Goal: Transaction & Acquisition: Purchase product/service

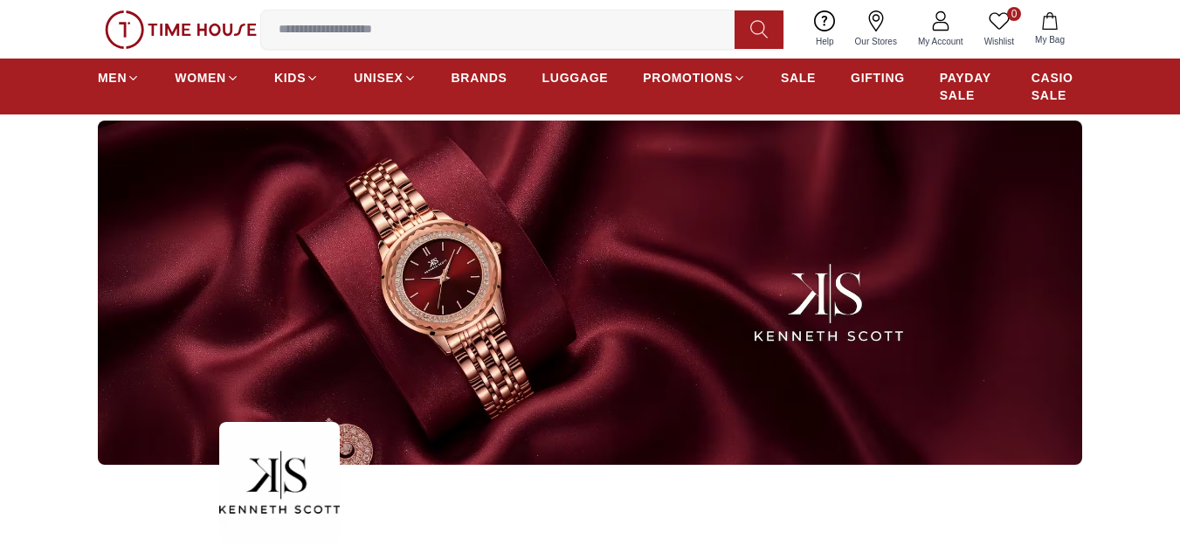
scroll to position [87, 0]
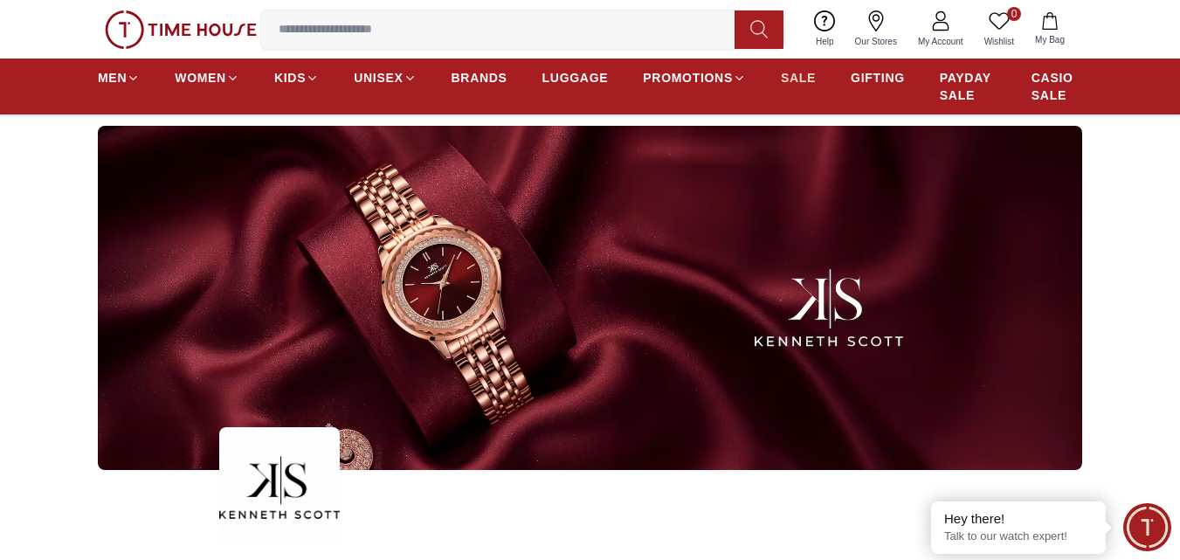
click at [799, 77] on span "SALE" at bounding box center [798, 77] width 35 height 17
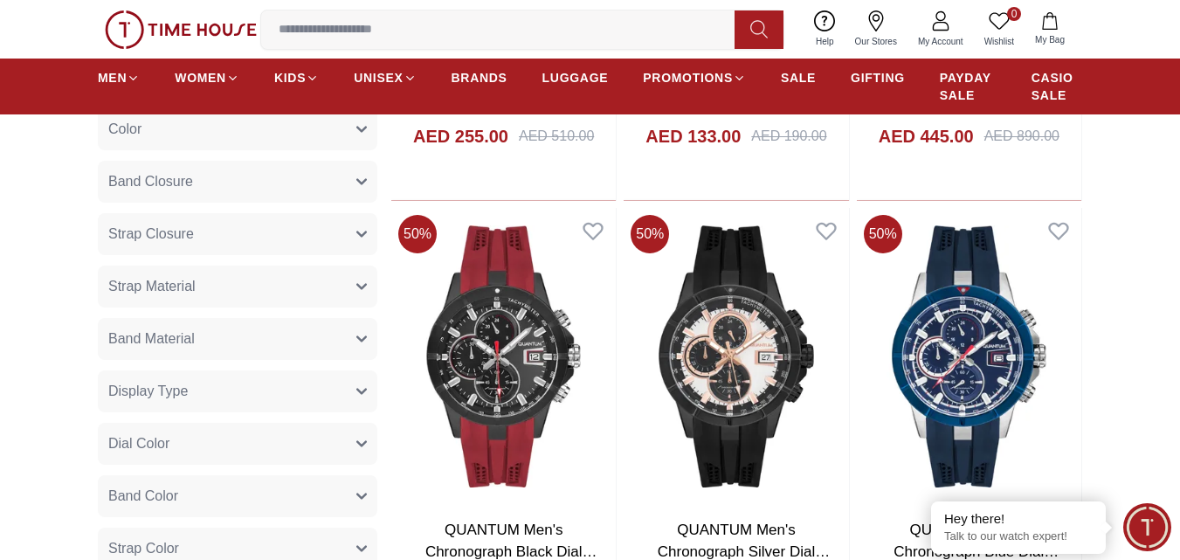
scroll to position [961, 0]
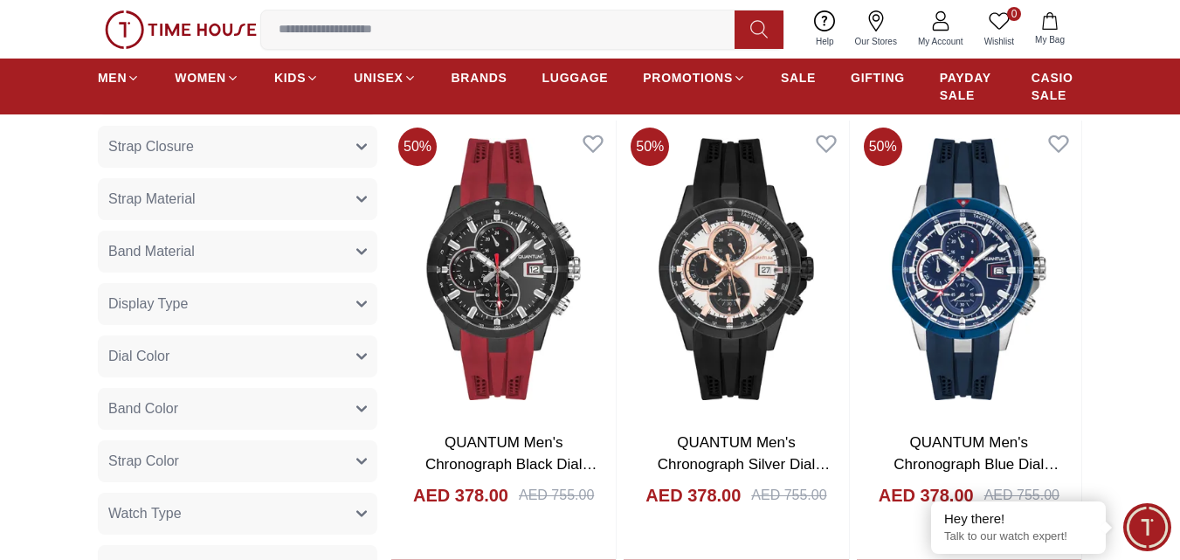
click at [351, 250] on button "Band Material" at bounding box center [238, 252] width 280 height 42
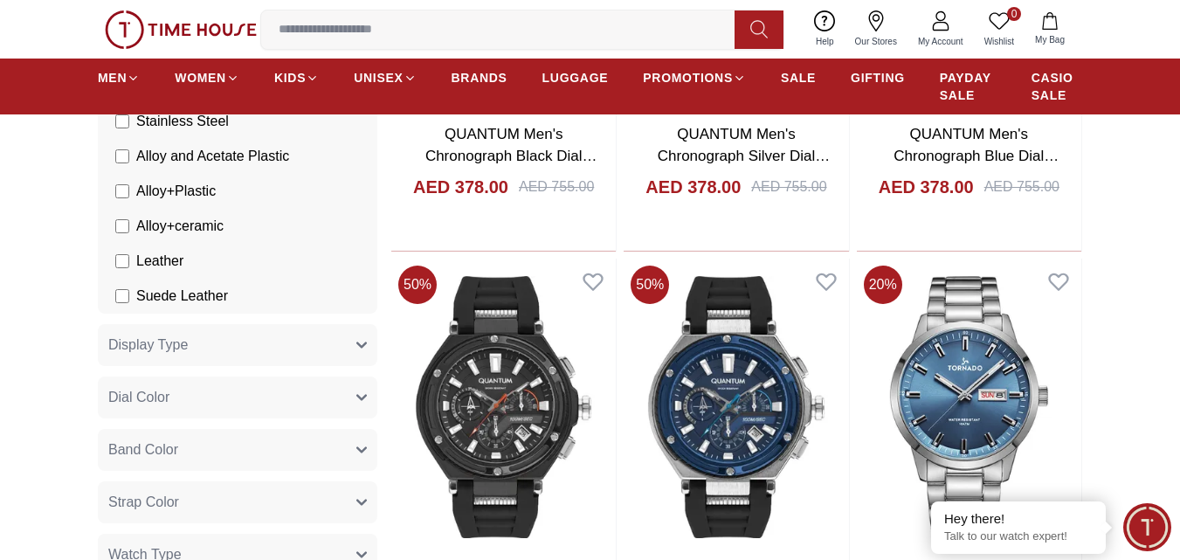
scroll to position [1311, 0]
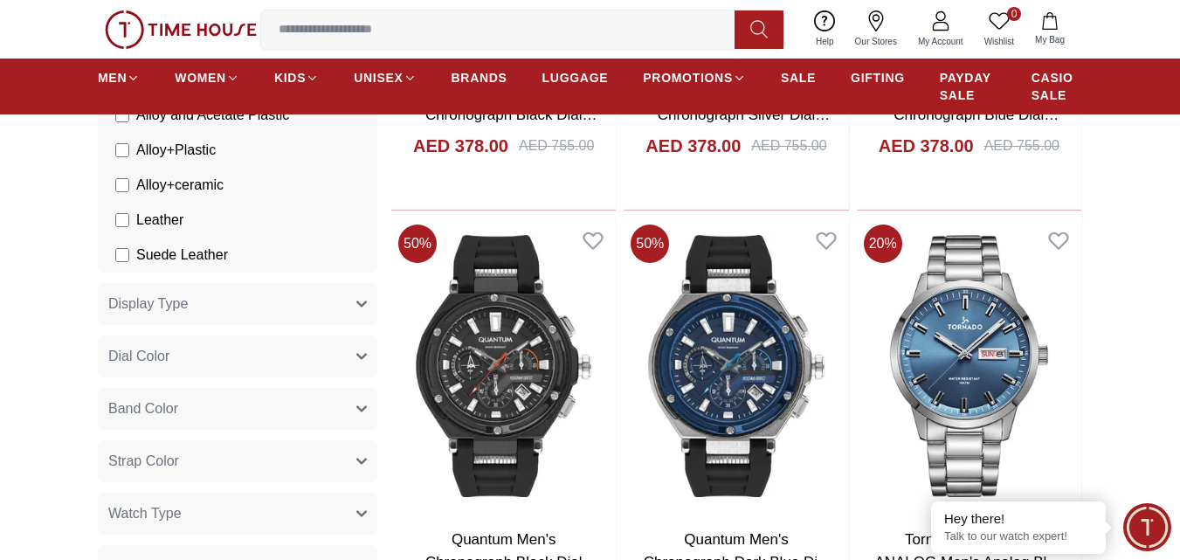
click at [196, 414] on button "Band Color" at bounding box center [238, 409] width 280 height 42
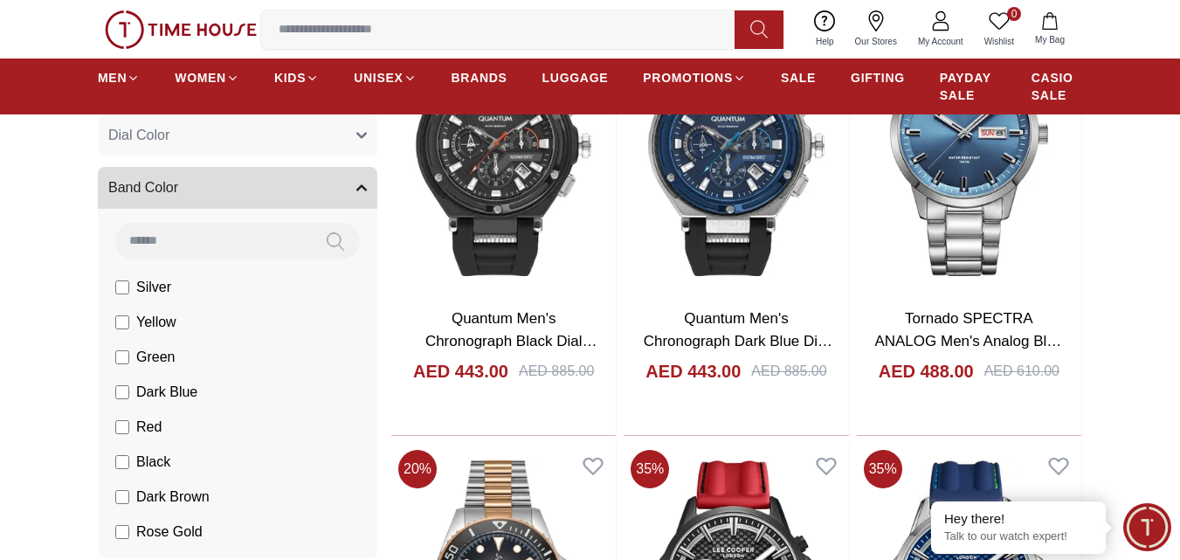
scroll to position [1573, 0]
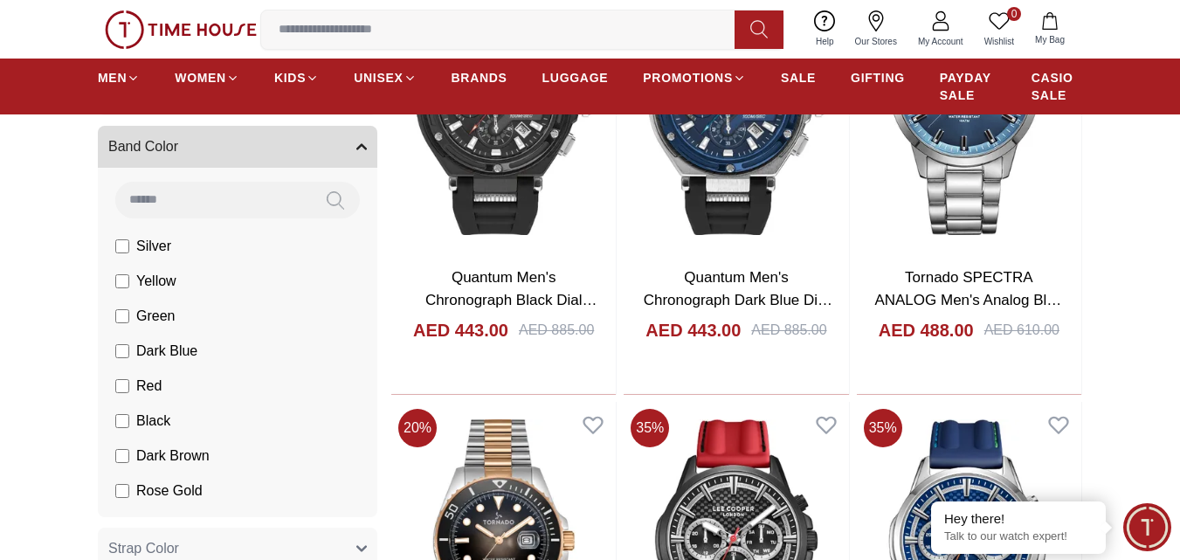
click at [145, 489] on span "Rose Gold" at bounding box center [169, 491] width 66 height 21
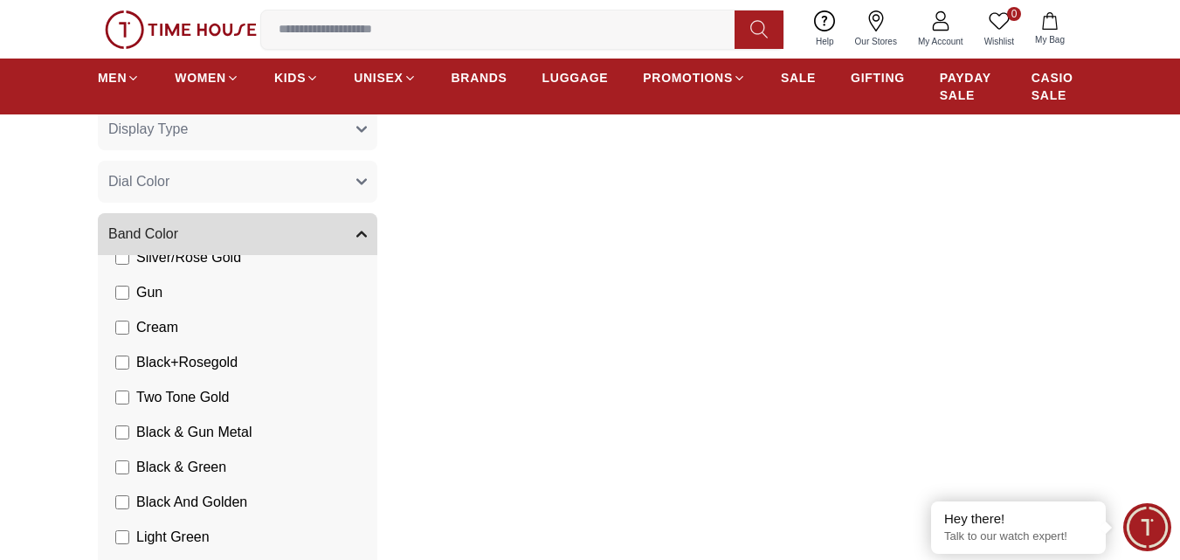
scroll to position [900, 0]
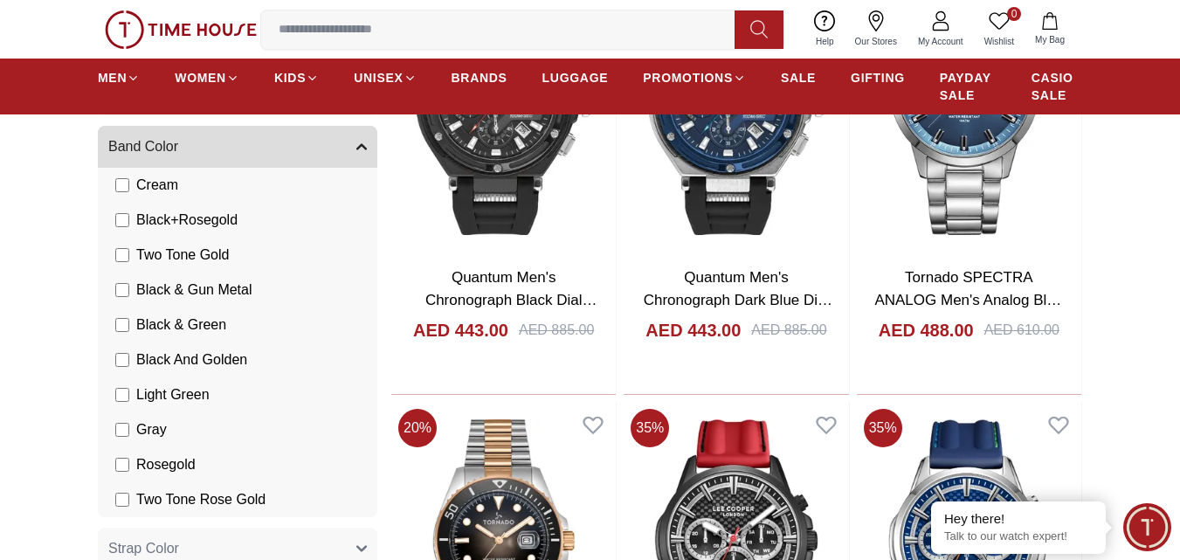
scroll to position [1782, 0]
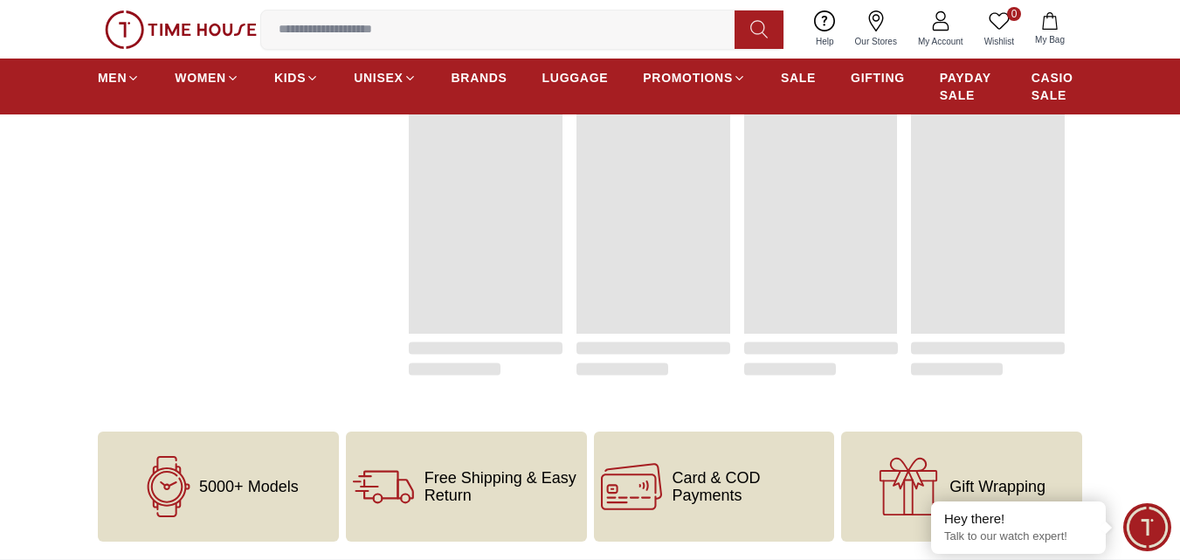
scroll to position [87, 0]
